Goal: Task Accomplishment & Management: Complete application form

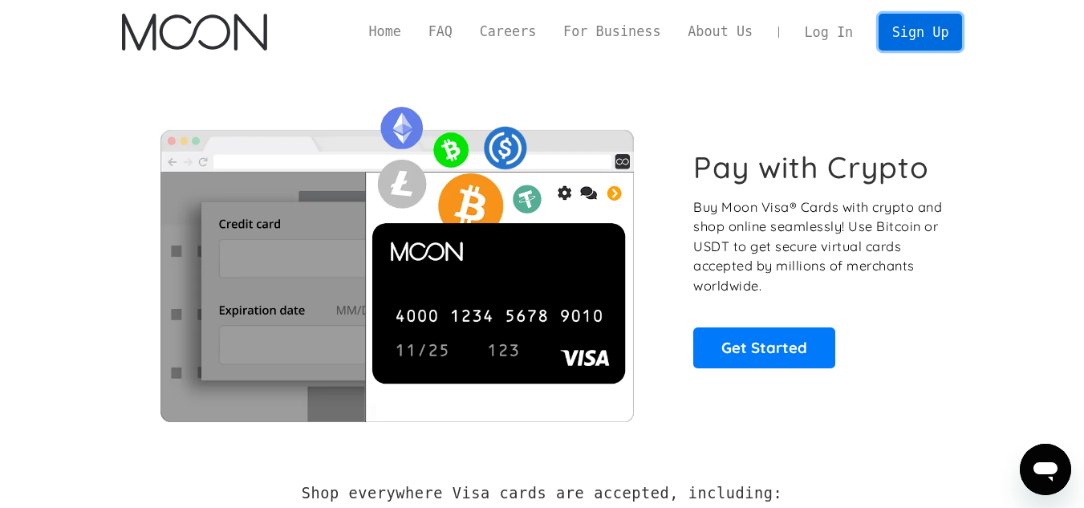
click at [905, 35] on link "Sign Up" at bounding box center [920, 32] width 83 height 36
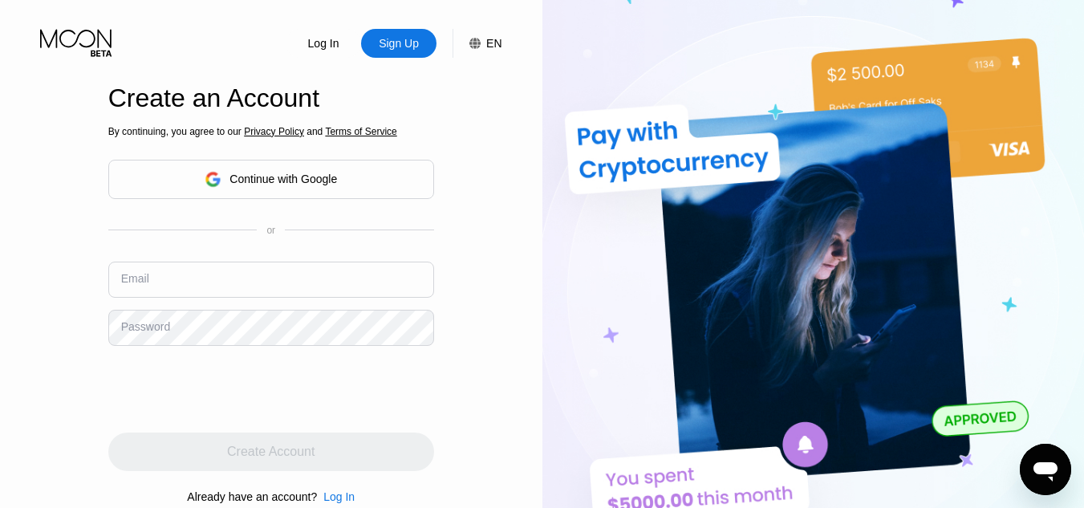
click at [213, 276] on input "text" at bounding box center [271, 280] width 326 height 36
click at [340, 287] on input "text" at bounding box center [271, 280] width 326 height 36
